Goal: Find specific page/section: Find specific page/section

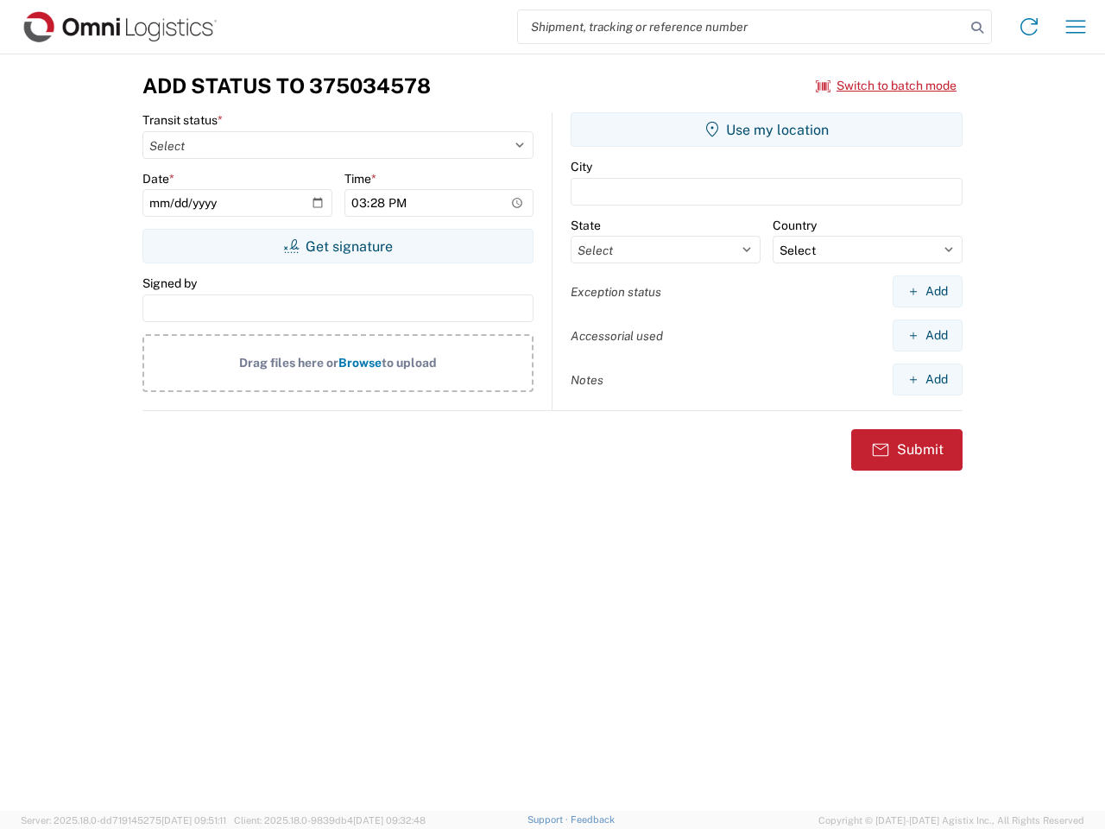
click at [742, 27] on input "search" at bounding box center [741, 26] width 447 height 33
click at [977, 28] on icon at bounding box center [977, 28] width 24 height 24
click at [1029, 27] on icon at bounding box center [1029, 27] width 28 height 28
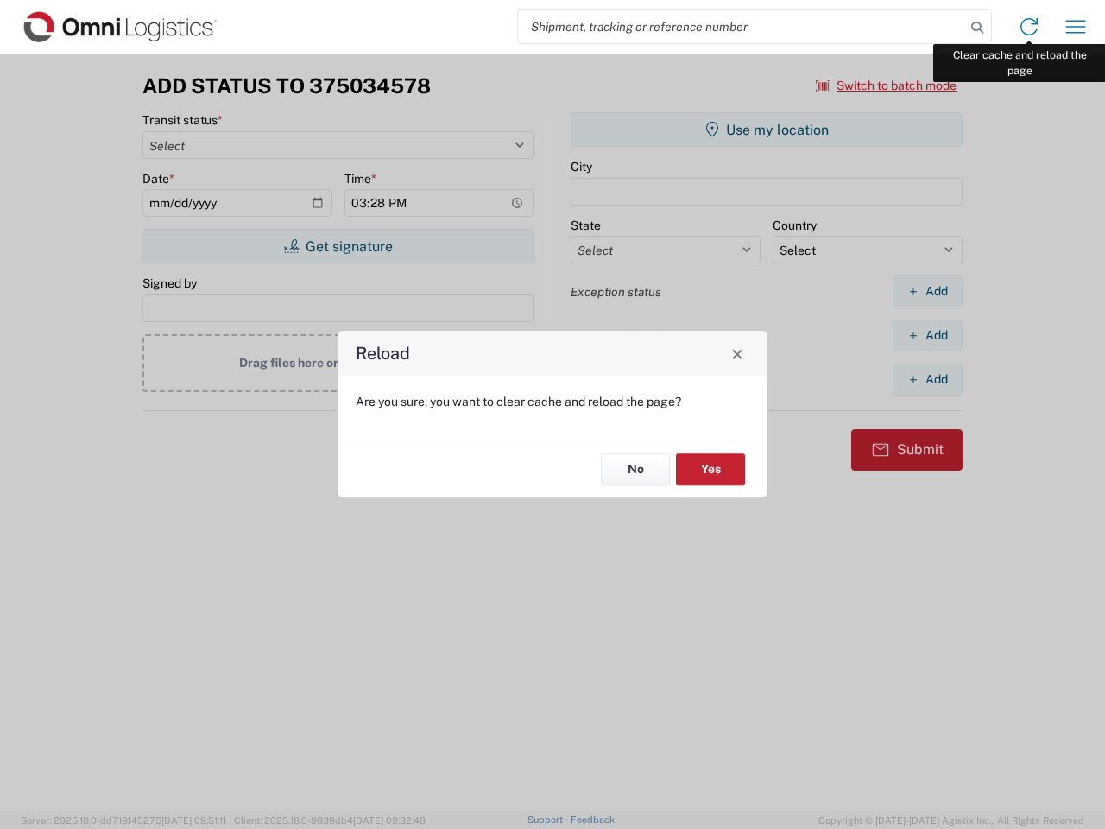
click at [1076, 27] on div "Reload Are you sure, you want to clear cache and reload the page? No Yes" at bounding box center [552, 414] width 1105 height 829
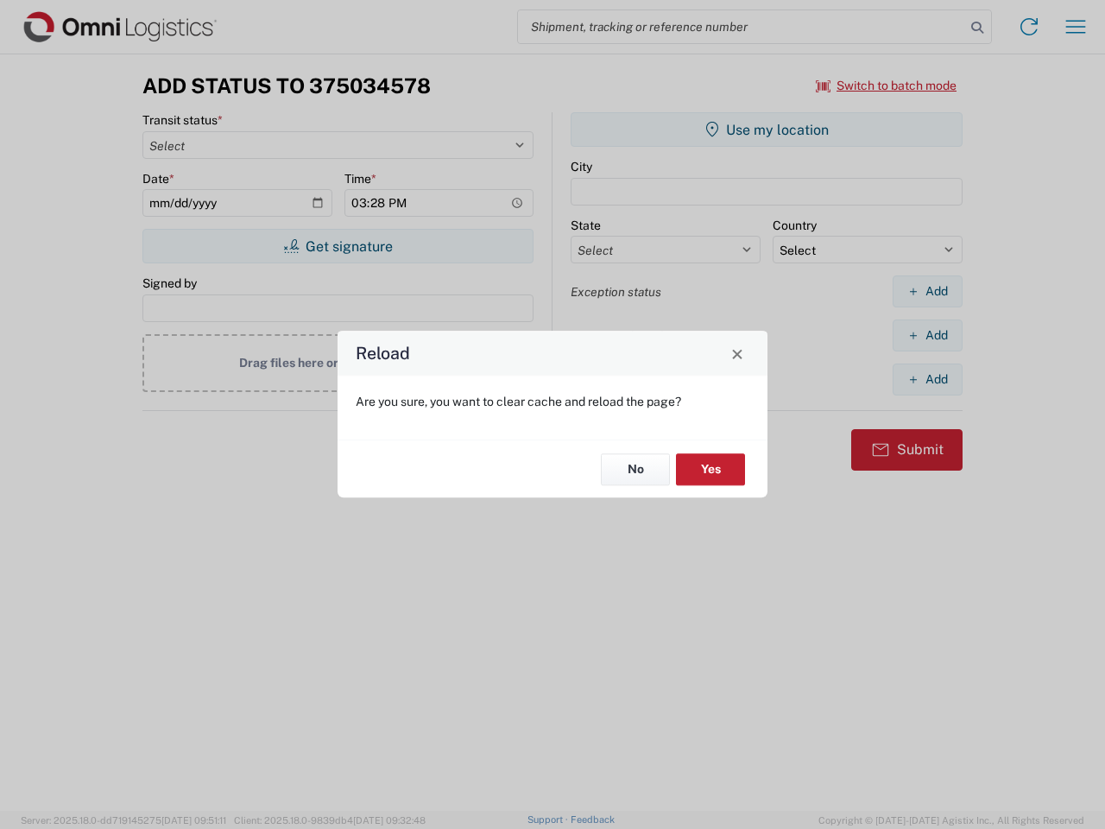
click at [887, 85] on div "Reload Are you sure, you want to clear cache and reload the page? No Yes" at bounding box center [552, 414] width 1105 height 829
click at [338, 246] on div "Reload Are you sure, you want to clear cache and reload the page? No Yes" at bounding box center [552, 414] width 1105 height 829
click at [767, 130] on div "Reload Are you sure, you want to clear cache and reload the page? No Yes" at bounding box center [552, 414] width 1105 height 829
click at [927, 291] on div "Reload Are you sure, you want to clear cache and reload the page? No Yes" at bounding box center [552, 414] width 1105 height 829
click at [927, 335] on div "Reload Are you sure, you want to clear cache and reload the page? No Yes" at bounding box center [552, 414] width 1105 height 829
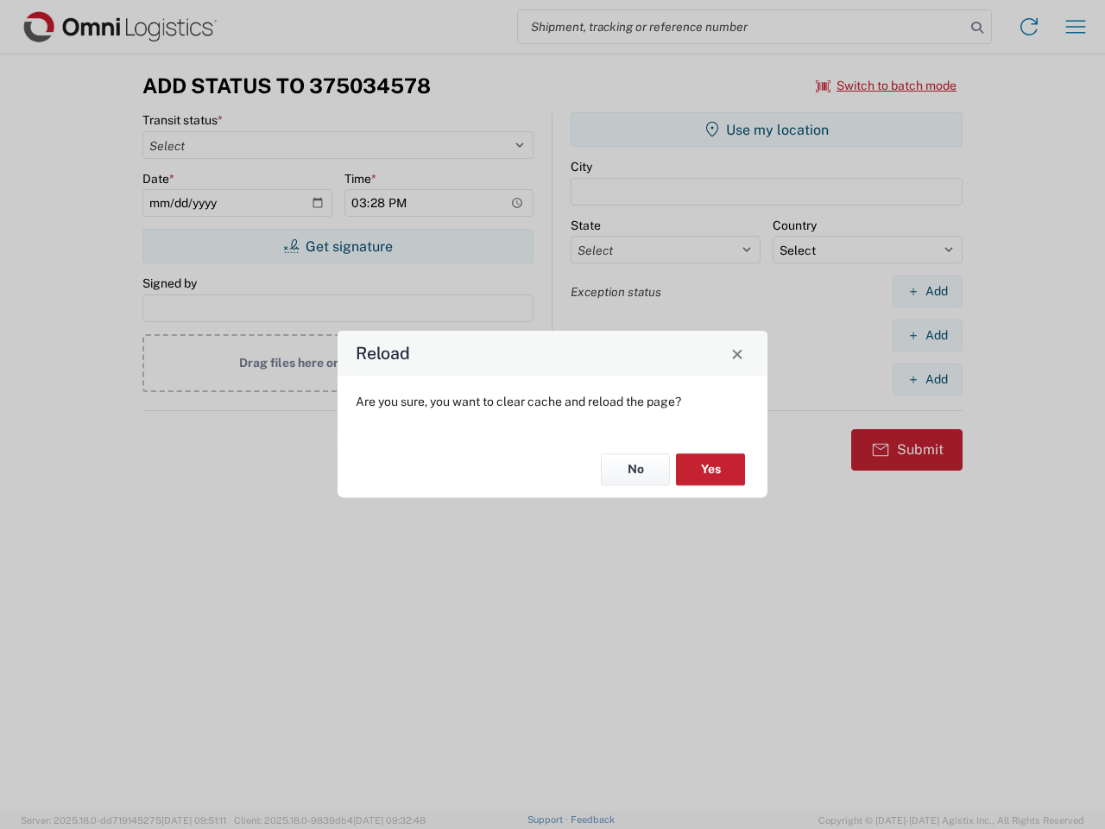
click at [927, 379] on div "Reload Are you sure, you want to clear cache and reload the page? No Yes" at bounding box center [552, 414] width 1105 height 829
